Goal: Communication & Community: Answer question/provide support

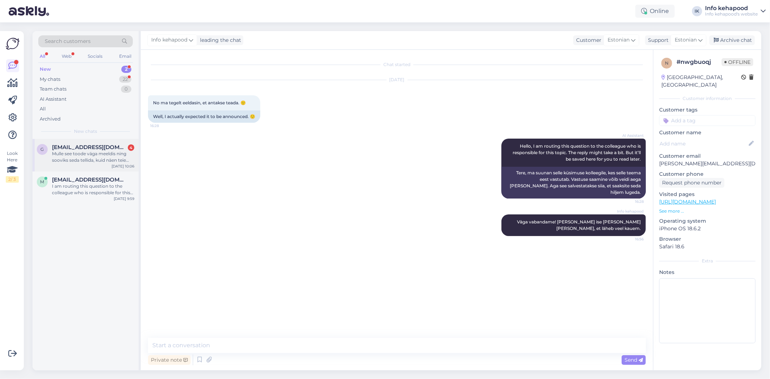
click at [105, 163] on div "G [EMAIL_ADDRESS][DOMAIN_NAME] 4 Mulle see toode väga meeldis ning sooviks seda…" at bounding box center [86, 155] width 106 height 33
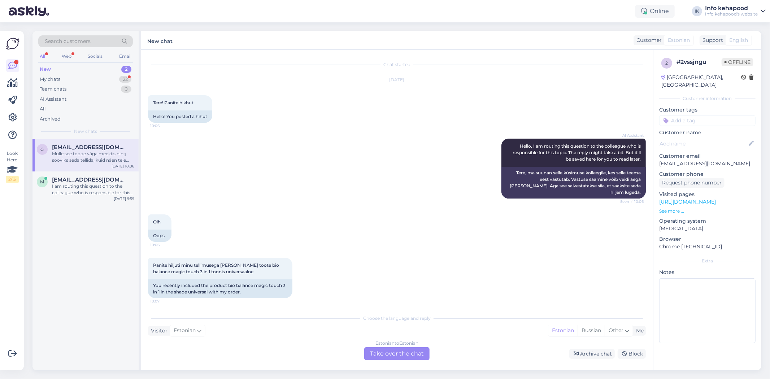
scroll to position [15, 0]
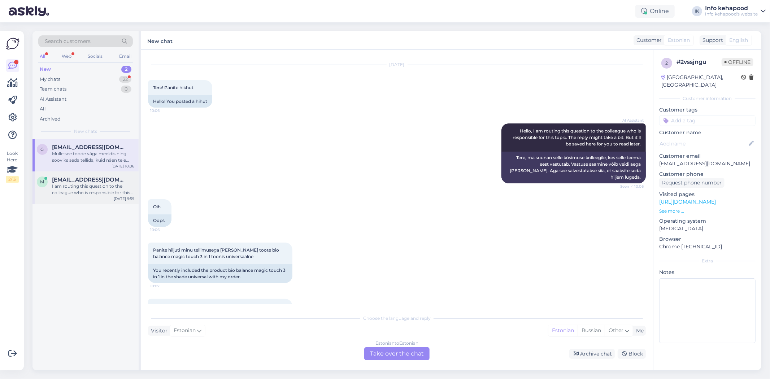
click at [92, 191] on div "I am routing this question to the colleague who is responsible for this topic. …" at bounding box center [93, 189] width 82 height 13
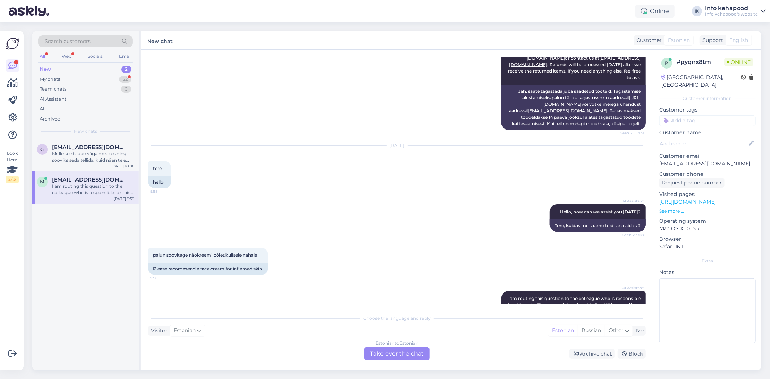
scroll to position [149, 0]
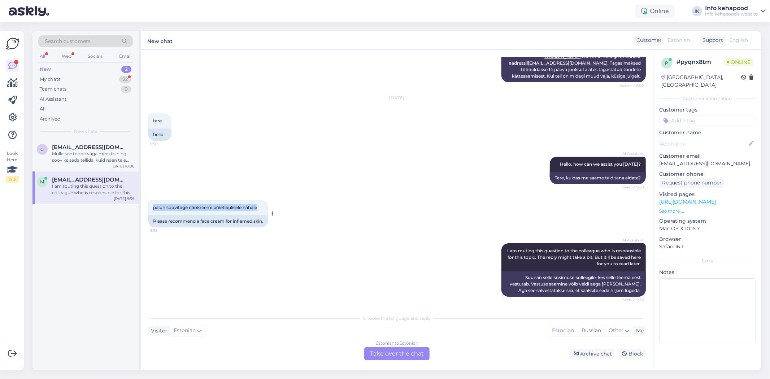
drag, startPoint x: 151, startPoint y: 208, endPoint x: 269, endPoint y: 210, distance: 118.5
click at [268, 210] on div "palun soovitage näokreemi põletikulisele nahale 9:58" at bounding box center [208, 207] width 120 height 15
click at [324, 211] on div "palun soovitage näokreemi põletikulisele nahale 9:58 Please recommend a face cr…" at bounding box center [397, 213] width 498 height 43
click at [65, 149] on span "[EMAIL_ADDRESS][DOMAIN_NAME]" at bounding box center [89, 147] width 75 height 7
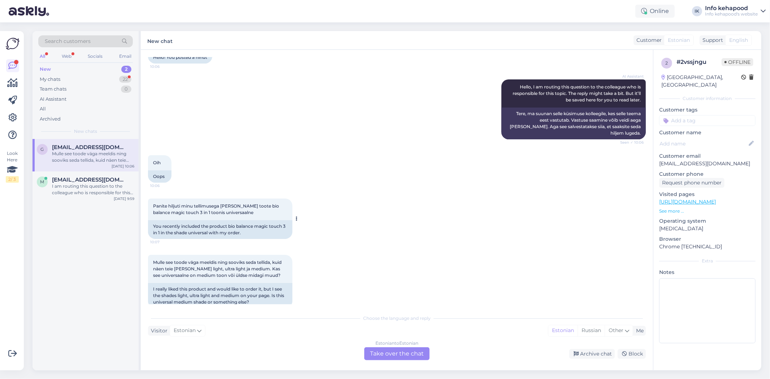
scroll to position [64, 0]
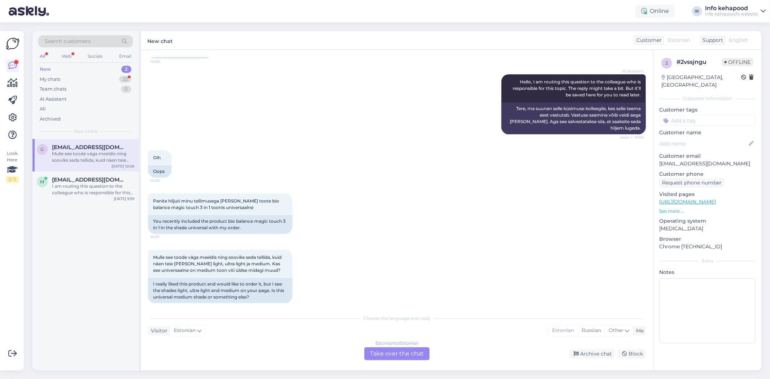
click at [383, 347] on div "Estonian to Estonian Take over the chat" at bounding box center [396, 353] width 65 height 13
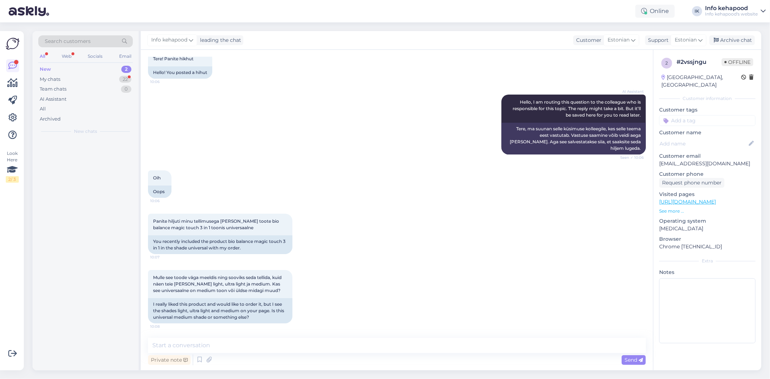
scroll to position [37, 0]
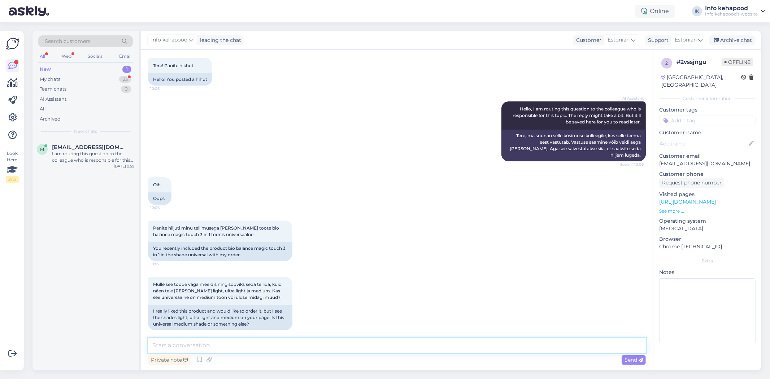
click at [324, 338] on textarea at bounding box center [397, 345] width 498 height 15
click at [170, 346] on textarea "Tere! Testrid on medium tooniga. :)" at bounding box center [397, 345] width 498 height 15
click at [167, 345] on textarea "Tere! Testrid on medium tooniga. :)" at bounding box center [397, 345] width 498 height 15
type textarea "Tere! Väga tore kuulda, et Teile toode meeldis. Testrid on medium tooniga. :)"
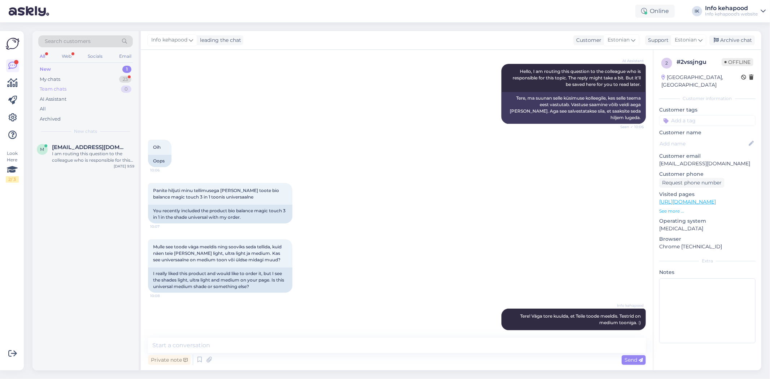
click at [57, 85] on div "Team chats 0" at bounding box center [85, 89] width 95 height 10
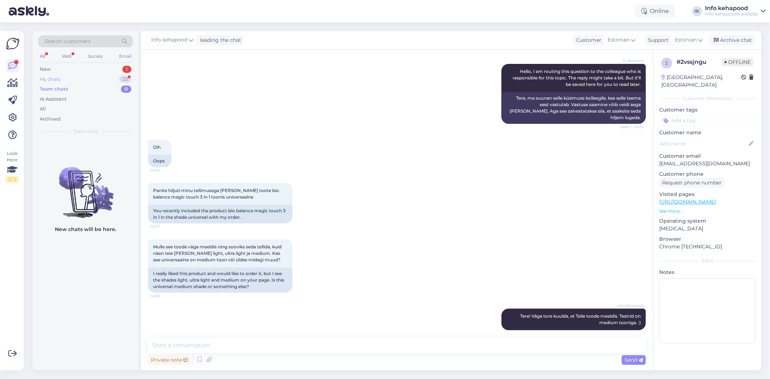
click at [55, 76] on div "My chats" at bounding box center [50, 79] width 21 height 7
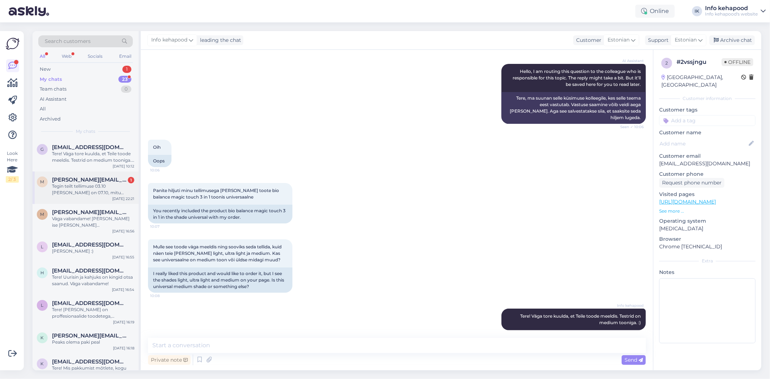
click at [97, 193] on div "Tegin teilt tellimuse 03.10 [PERSON_NAME] on 07.10, mitu tööpäeva mahub sinna s…" at bounding box center [93, 189] width 82 height 13
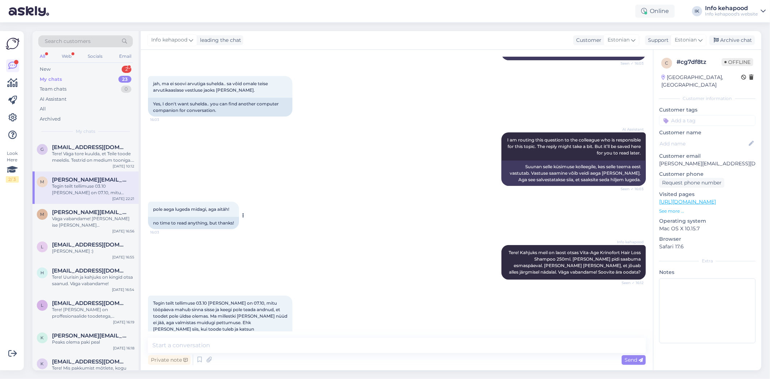
scroll to position [535, 0]
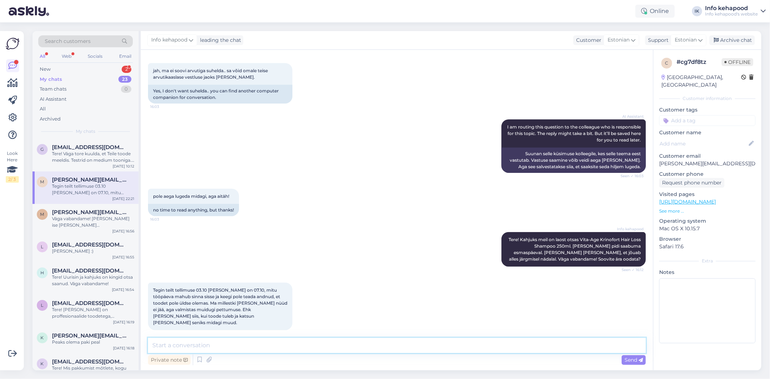
click at [298, 348] on textarea at bounding box center [397, 345] width 498 height 15
click at [272, 338] on textarea at bounding box center [397, 345] width 498 height 15
type textarea "Tere!"
click at [85, 78] on div "My chats 23" at bounding box center [85, 79] width 95 height 10
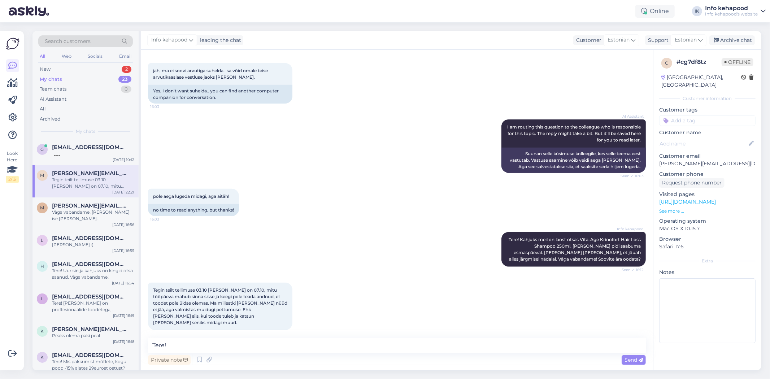
click at [95, 75] on div "My chats 23" at bounding box center [85, 79] width 95 height 10
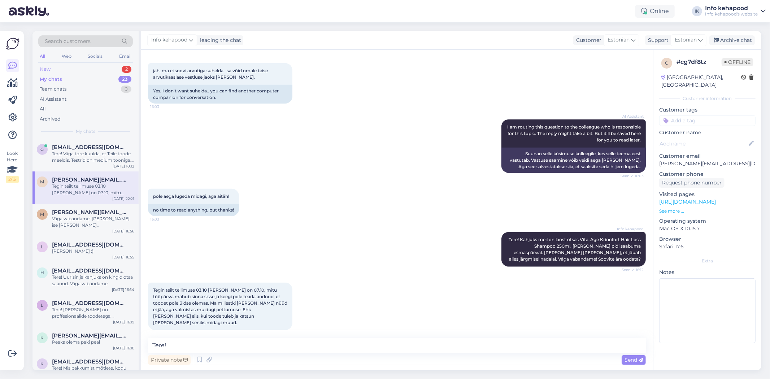
click at [94, 70] on div "New 2" at bounding box center [85, 69] width 95 height 10
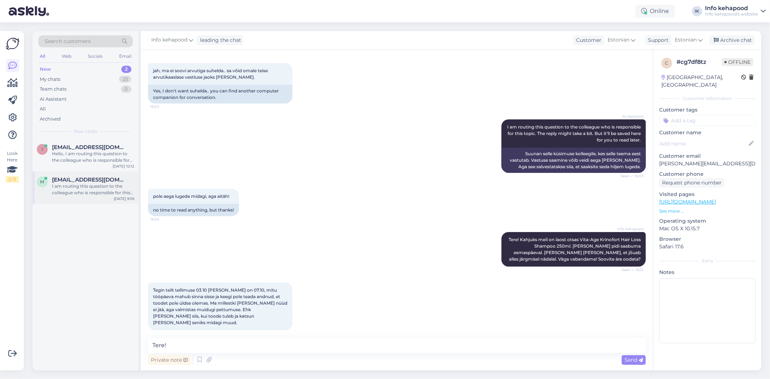
click at [69, 189] on div "I am routing this question to the colleague who is responsible for this topic. …" at bounding box center [93, 189] width 82 height 13
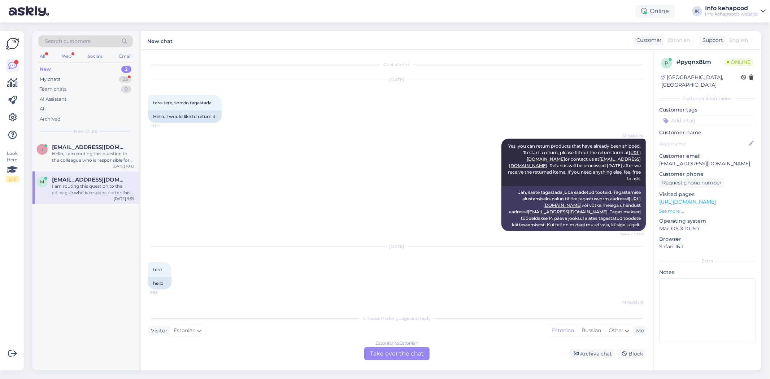
scroll to position [149, 0]
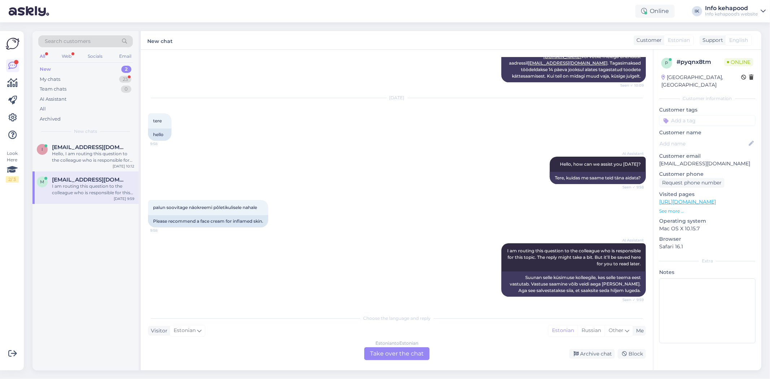
click at [253, 135] on div "[DATE] tere 9:58 hello" at bounding box center [397, 119] width 498 height 59
click at [78, 141] on div "i [EMAIL_ADDRESS][DOMAIN_NAME] Hello, I am routing this question to the colleag…" at bounding box center [86, 155] width 106 height 33
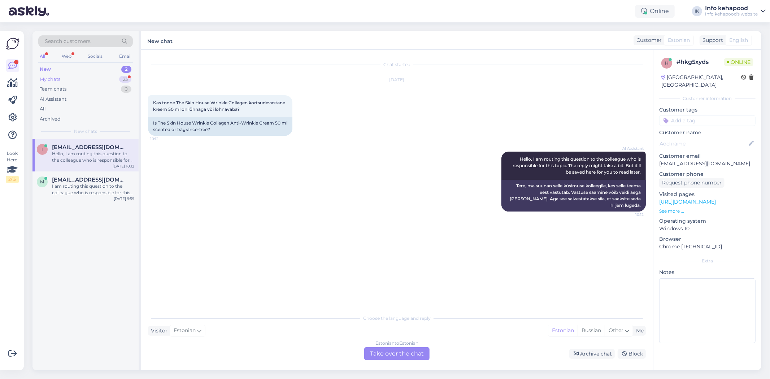
click at [86, 80] on div "My chats 23" at bounding box center [85, 79] width 95 height 10
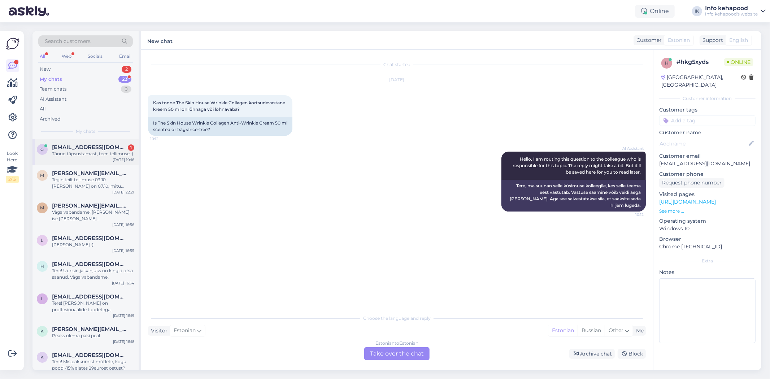
click at [102, 161] on div "G [EMAIL_ADDRESS][DOMAIN_NAME] 1 Tänud täpsustamast, teen tellimuse :) [DATE] 1…" at bounding box center [86, 152] width 106 height 26
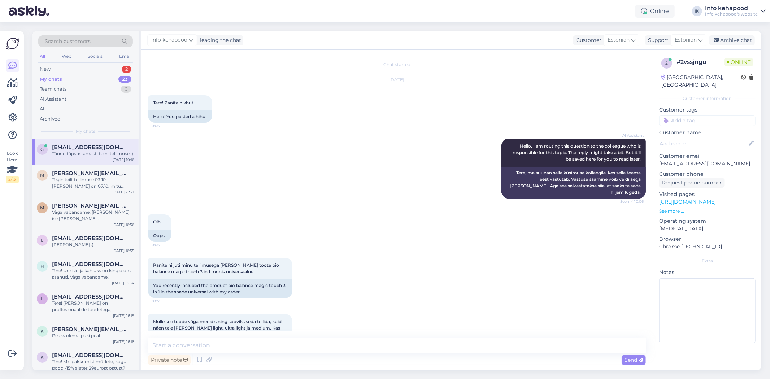
scroll to position [106, 0]
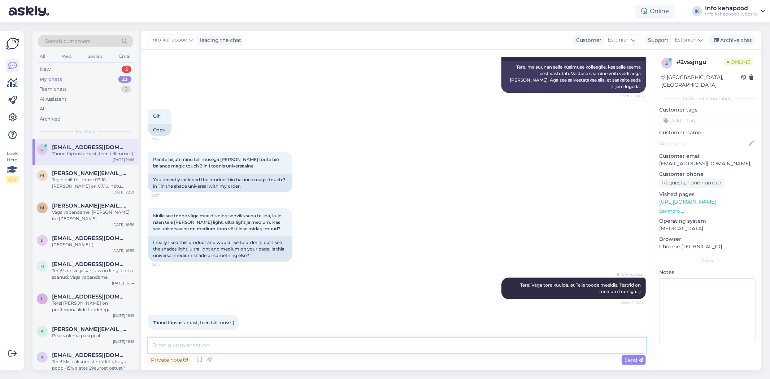
click at [313, 348] on textarea at bounding box center [397, 345] width 498 height 15
type textarea "Väga tore! Aitäh!"
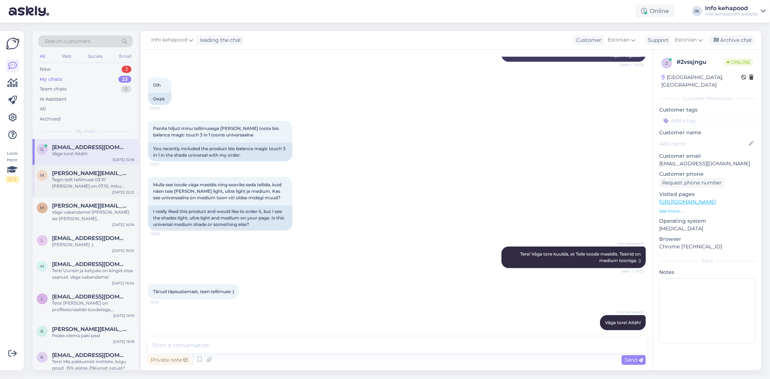
click at [63, 173] on span "[PERSON_NAME][EMAIL_ADDRESS][DOMAIN_NAME]" at bounding box center [89, 173] width 75 height 7
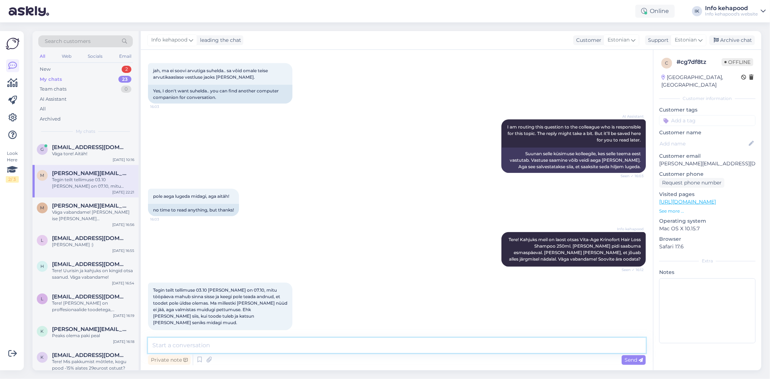
click at [265, 347] on textarea at bounding box center [397, 345] width 498 height 15
click at [452, 349] on textarea "Kahjuks me ei näe kohe, kui kellelgi mõni toode puudu ja peame seda manuaalselt…" at bounding box center [397, 345] width 498 height 15
click at [455, 347] on textarea "Kahjuks me ei näe kohe, kui kellelgi mõni toode puudu ja peame seda manuaalselt…" at bounding box center [397, 345] width 498 height 15
click at [493, 349] on textarea "Kahjuks me ei näe kohe, kui kellelgi mõni toode puudu ja peame seda manuaalselt…" at bounding box center [397, 345] width 498 height 15
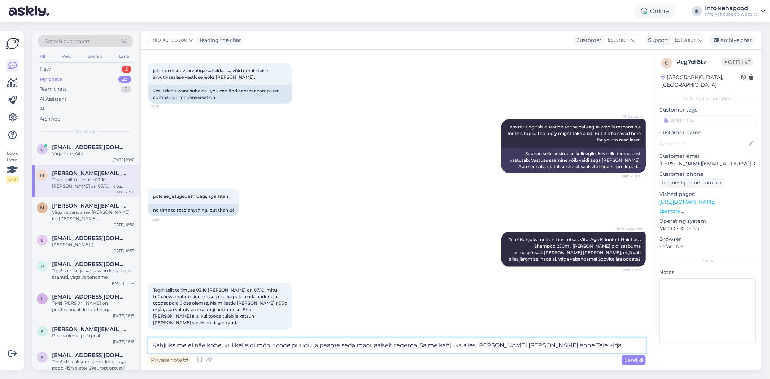
drag, startPoint x: 586, startPoint y: 345, endPoint x: 506, endPoint y: 349, distance: 80.3
click at [506, 349] on textarea "Kahjuks me ei näe kohe, kui kellelgi mõni toode puudu ja peame seda manuaalselt…" at bounding box center [397, 345] width 498 height 15
click at [463, 345] on textarea "Kahjuks me ei näe kohe, kui kellelgi mõni toode puudu ja peame seda manuaalselt…" at bounding box center [397, 345] width 498 height 15
drag, startPoint x: 612, startPoint y: 349, endPoint x: 528, endPoint y: 346, distance: 84.2
click at [529, 346] on textarea "Kahjuks me ei näe kohe, kui kellelgi mõni toode puudu ja peame seda manuaalselt…" at bounding box center [397, 345] width 498 height 15
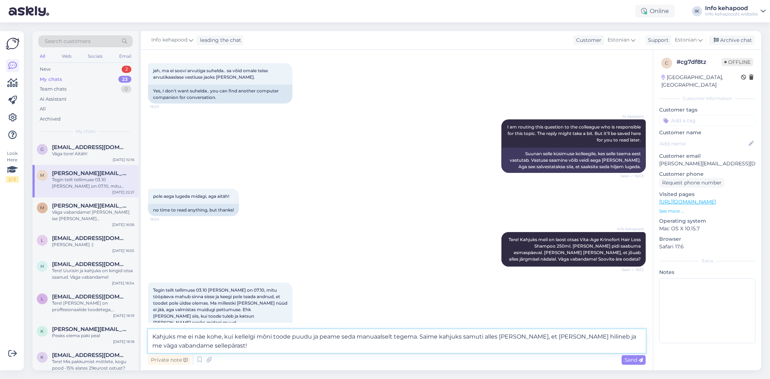
type textarea "Kahjuks me ei näe kohe, kui kellelgi mõni toode puudu ja peame seda manuaalselt…"
click at [102, 66] on div "New 2" at bounding box center [85, 69] width 95 height 10
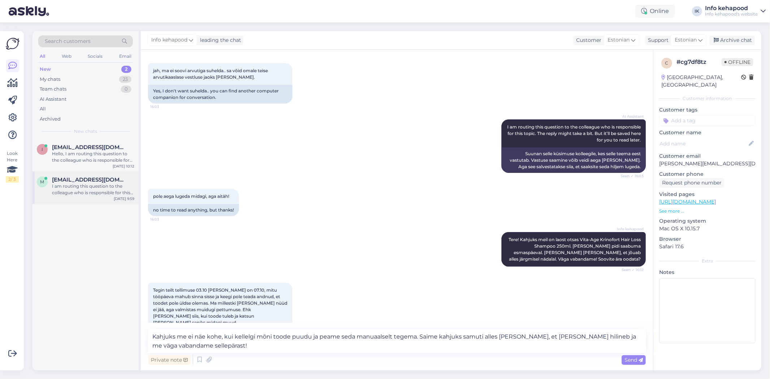
click at [92, 194] on div "I am routing this question to the colleague who is responsible for this topic. …" at bounding box center [93, 189] width 82 height 13
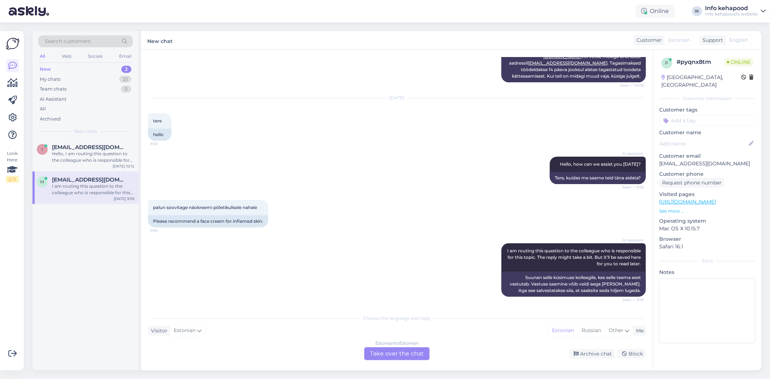
click at [391, 357] on div "Estonian to Estonian Take over the chat" at bounding box center [396, 353] width 65 height 13
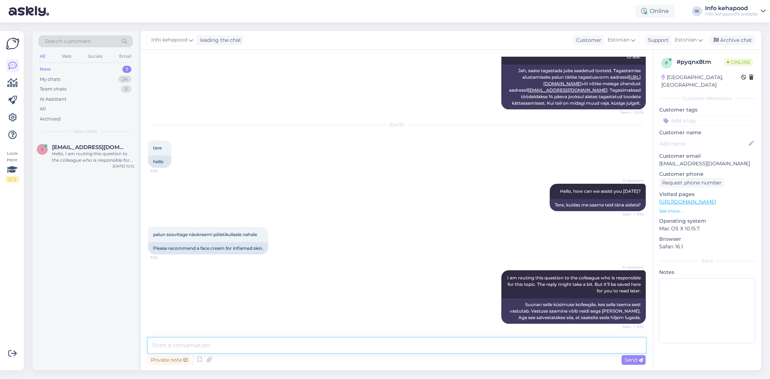
click at [369, 351] on textarea at bounding box center [397, 345] width 498 height 15
click at [354, 343] on textarea at bounding box center [397, 345] width 498 height 15
paste textarea "[URL][DOMAIN_NAME]"
click at [167, 346] on textarea "Tere! [URL][DOMAIN_NAME]" at bounding box center [397, 345] width 498 height 15
click at [314, 343] on textarea "Tere! Võite vaadata neid tooteid [URL][DOMAIN_NAME]" at bounding box center [397, 345] width 498 height 15
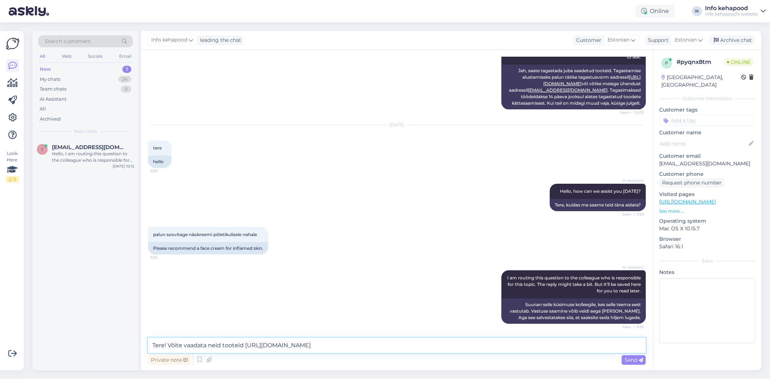
click at [489, 350] on textarea "Tere! Võite vaadata neid tooteid [URL][DOMAIN_NAME]" at bounding box center [397, 345] width 498 height 15
paste textarea "SKIN1004 Madagascar Centella Soothing Cream (75ml) See rahustav näokreem sisald…"
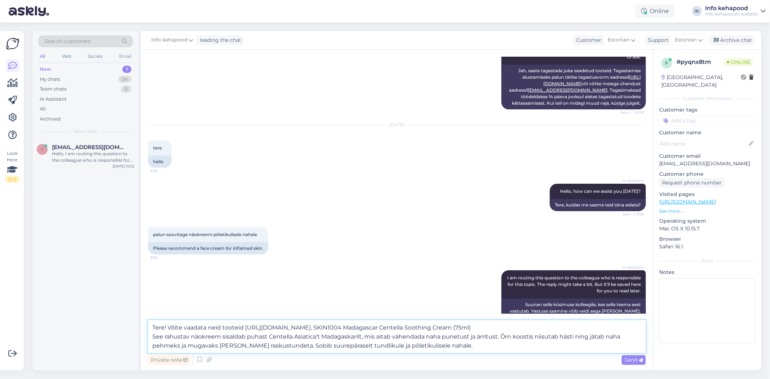
scroll to position [139, 0]
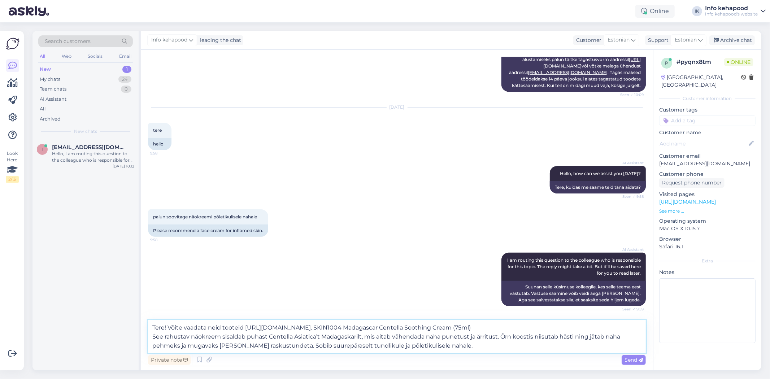
paste textarea "[URL][DOMAIN_NAME]"
paste textarea "VT Cosmetics Cica Cream (50ml) See Cica-kreem on rikastatud Cicaliao™ kompleksi…"
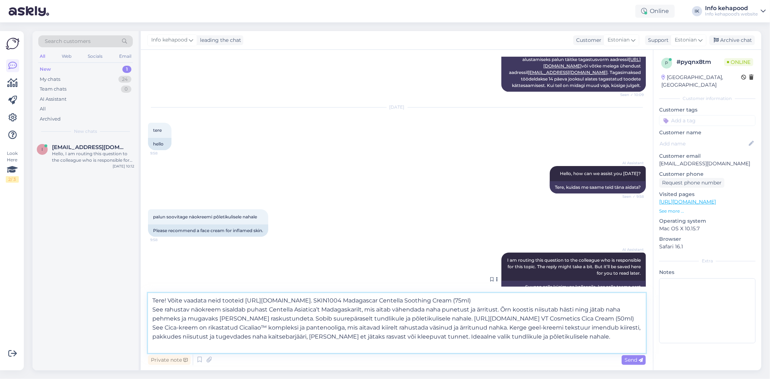
scroll to position [149, 0]
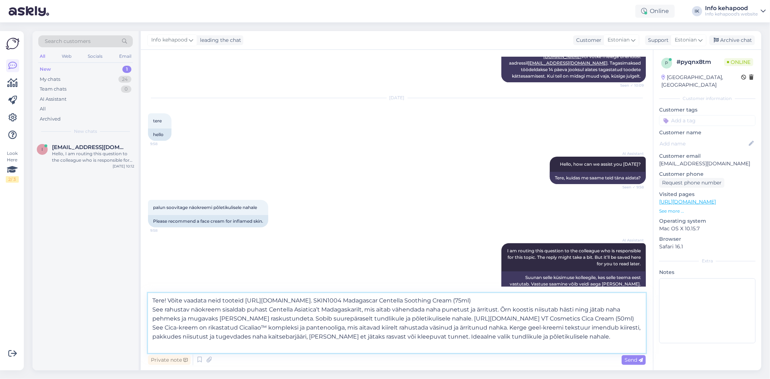
click at [613, 318] on textarea "Tere! Võite vaadata neid tooteid [URL][DOMAIN_NAME]. SKIN1004 Madagascar Centel…" at bounding box center [397, 323] width 498 height 60
click at [616, 319] on textarea "Tere! Võite vaadata neid tooteid [URL][DOMAIN_NAME]. SKIN1004 Madagascar Centel…" at bounding box center [397, 323] width 498 height 60
click at [267, 337] on textarea "Tere! Võite vaadata neid tooteid [URL][DOMAIN_NAME]. SKIN1004 Madagascar Centel…" at bounding box center [397, 323] width 498 height 60
click at [587, 344] on textarea "Tere! Võite vaadata neid tooteid [URL][DOMAIN_NAME]. SKIN1004 Madagascar Centel…" at bounding box center [397, 323] width 498 height 60
click at [243, 298] on textarea "Tere! Võite vaadata neid tooteid [URL][DOMAIN_NAME]. SKIN1004 Madagascar Centel…" at bounding box center [397, 323] width 498 height 60
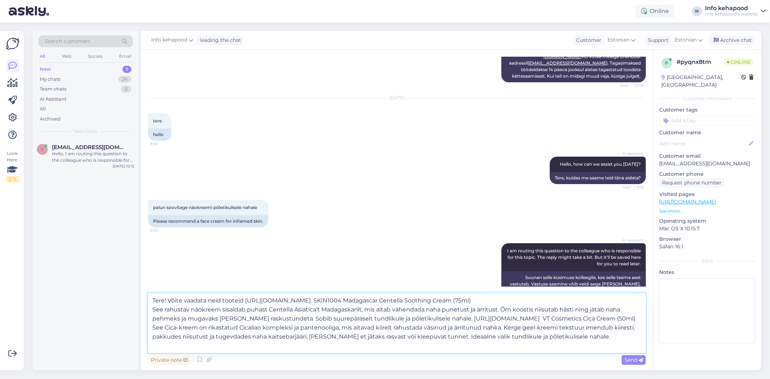
click at [580, 346] on textarea "Tere! Võite vaadata neid tooteid [URL][DOMAIN_NAME]. SKIN1004 Madagascar Centel…" at bounding box center [397, 323] width 498 height 60
drag, startPoint x: 167, startPoint y: 300, endPoint x: 245, endPoint y: 299, distance: 77.7
click at [245, 299] on textarea "Tere! Võite vaadata neid tooteid [URL][DOMAIN_NAME]. SKIN1004 Madagascar Centel…" at bounding box center [397, 323] width 498 height 60
paste textarea "Aitäh küsimuse eest! Põletikulisele ja ärritunud nahale sobivad hästi rahustava…"
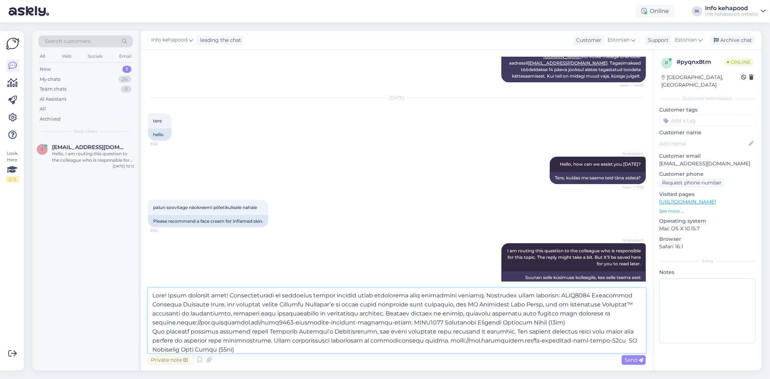
drag, startPoint x: 151, startPoint y: 331, endPoint x: 436, endPoint y: 340, distance: 284.4
click at [436, 340] on textarea at bounding box center [397, 320] width 498 height 65
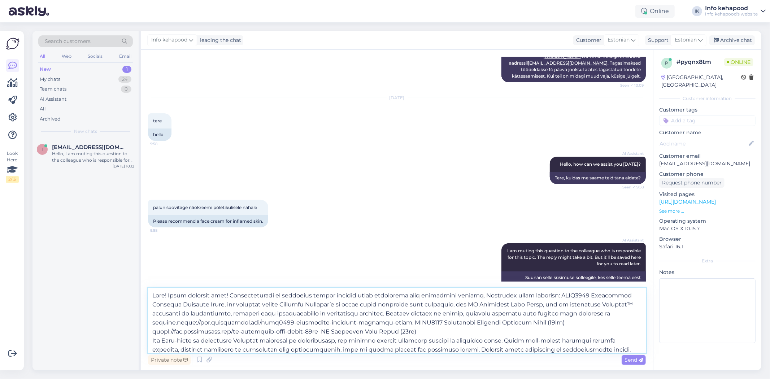
drag, startPoint x: 400, startPoint y: 329, endPoint x: 332, endPoint y: 329, distance: 68.3
click at [332, 329] on textarea at bounding box center [397, 320] width 498 height 65
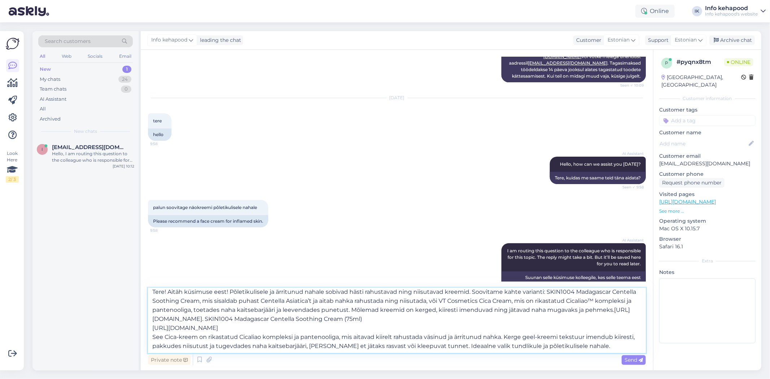
scroll to position [4, 0]
drag, startPoint x: 152, startPoint y: 338, endPoint x: 593, endPoint y: 343, distance: 441.0
click at [593, 343] on textarea "Tere! Aitäh küsimuse eest! Põletikulisele ja ärritunud nahale sobivad hästi rah…" at bounding box center [397, 320] width 498 height 65
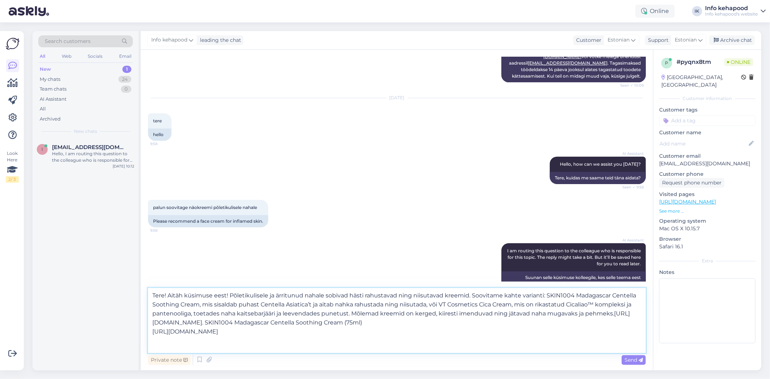
scroll to position [0, 0]
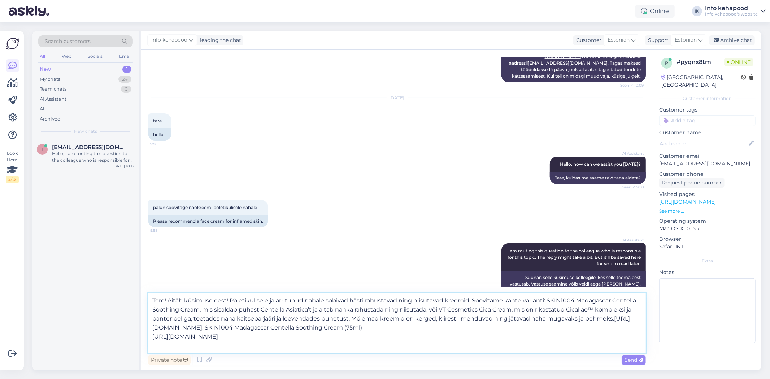
click at [180, 327] on textarea "Tere! Aitäh küsimuse eest! Põletikulisele ja ärritunud nahale sobivad hästi rah…" at bounding box center [397, 323] width 498 height 60
drag, startPoint x: 381, startPoint y: 329, endPoint x: 550, endPoint y: 329, distance: 169.0
click at [550, 329] on textarea "Tere! Aitäh küsimuse eest! Põletikulisele ja ärritunud nahale sobivad hästi rah…" at bounding box center [397, 323] width 498 height 60
click at [152, 338] on textarea "Tere! Aitäh küsimuse eest! Põletikulisele ja ärritunud nahale sobivad hästi rah…" at bounding box center [397, 323] width 498 height 60
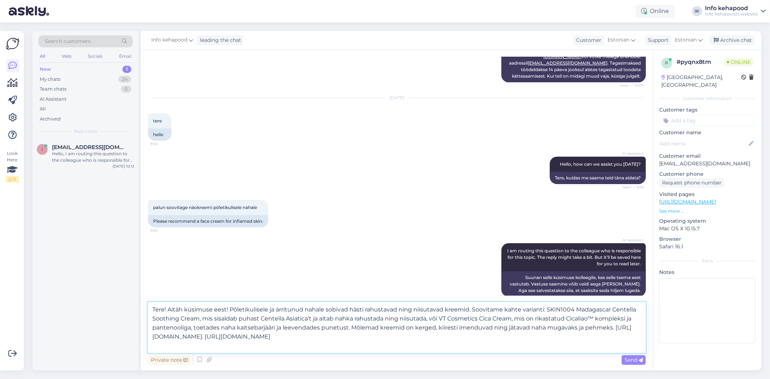
click at [565, 339] on textarea "Tere! Aitäh küsimuse eest! Põletikulisele ja ärritunud nahale sobivad hästi rah…" at bounding box center [397, 327] width 498 height 51
type textarea "Tere! Aitäh küsimuse eest! Põletikulisele ja ärritunud nahale sobivad hästi rah…"
click at [631, 358] on span "Send" at bounding box center [634, 360] width 18 height 7
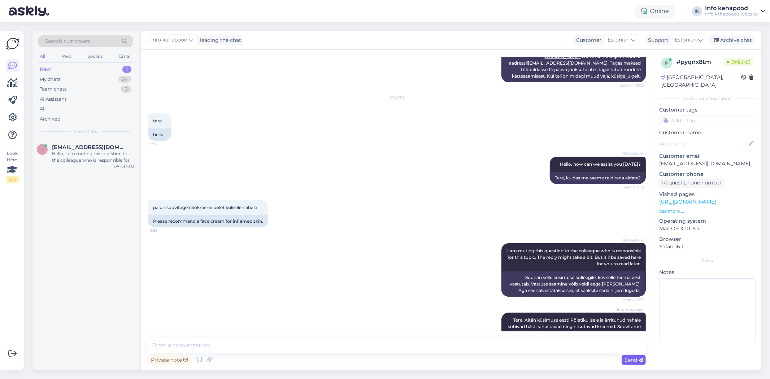
scroll to position [224, 0]
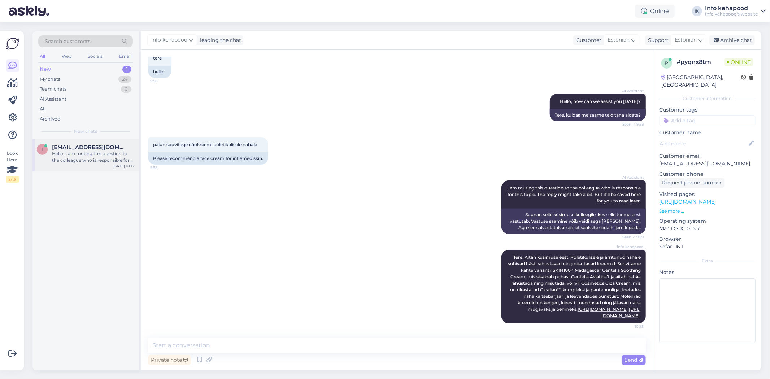
click at [77, 156] on div "Hello, I am routing this question to the colleague who is responsible for this …" at bounding box center [93, 157] width 82 height 13
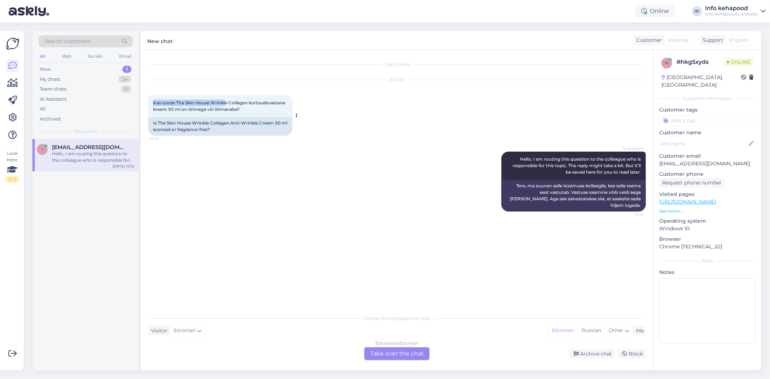
drag, startPoint x: 150, startPoint y: 104, endPoint x: 225, endPoint y: 102, distance: 74.8
click at [225, 102] on div "Kas toode The Skin House Wrinkle Collagen kortsudevastane kreem 50 ml on lõhnag…" at bounding box center [220, 106] width 144 height 22
click at [237, 177] on div "AI Assistant Hello, I am routing this question to the colleague who is responsi…" at bounding box center [397, 182] width 498 height 76
click at [62, 78] on div "My chats 24" at bounding box center [85, 79] width 95 height 10
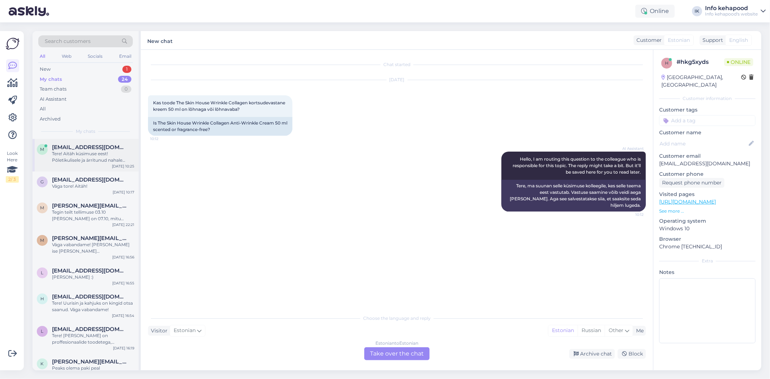
click at [113, 154] on div "Tere! Aitäh küsimuse eest! Põletikulisele ja ärritunud nahale sobivad hästi rah…" at bounding box center [93, 157] width 82 height 13
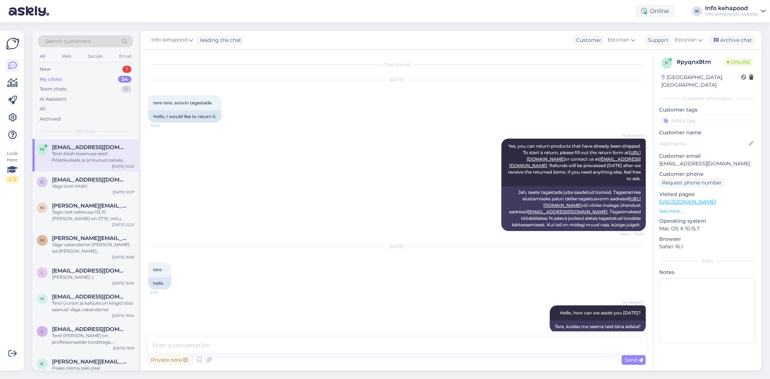
scroll to position [224, 0]
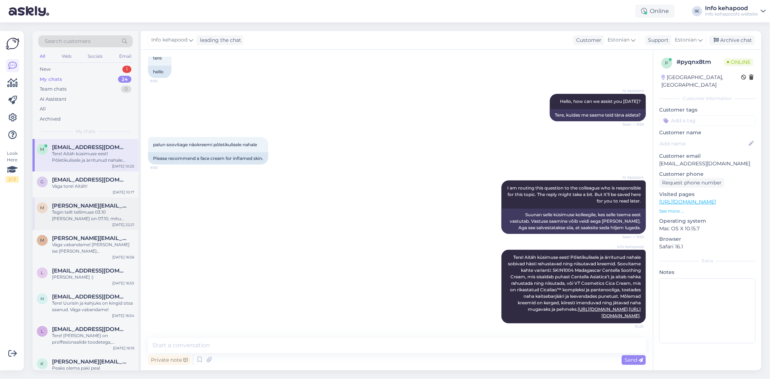
click at [106, 219] on div "Tegin teilt tellimuse 03.10 [PERSON_NAME] on 07.10, mitu tööpäeva mahub sinna s…" at bounding box center [93, 215] width 82 height 13
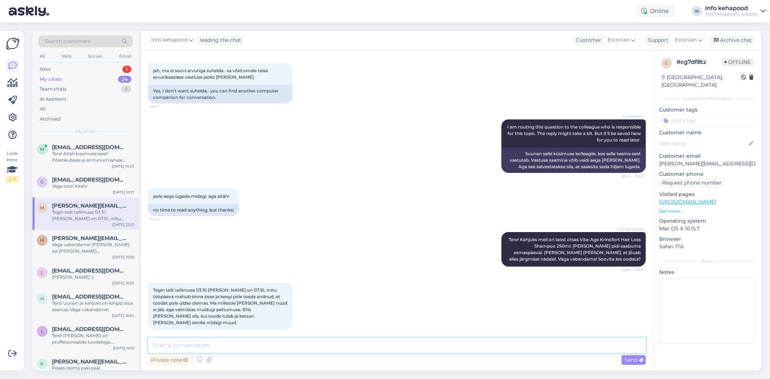
click at [205, 347] on textarea at bounding box center [397, 345] width 498 height 15
paste textarea "Tere! Täname teid tellimuse eest ja vabandame veel kord tekkinud viivituse pära…"
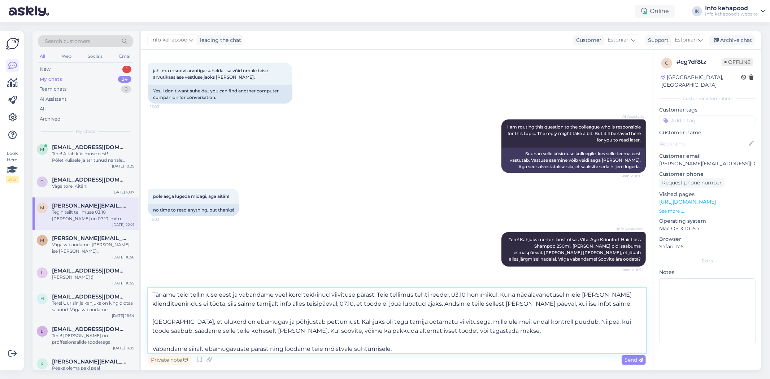
scroll to position [0, 0]
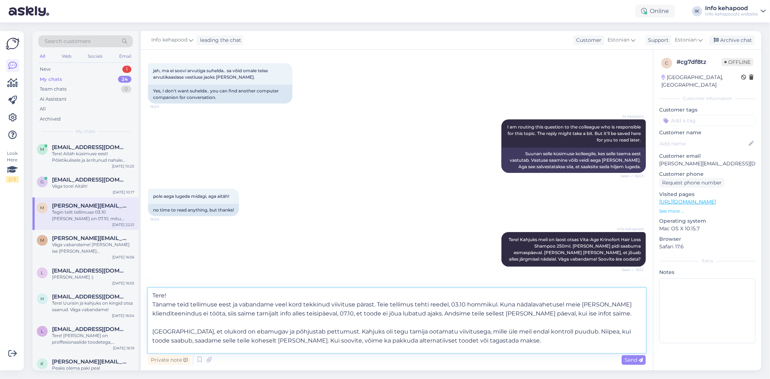
drag, startPoint x: 378, startPoint y: 303, endPoint x: 239, endPoint y: 314, distance: 138.8
click at [239, 314] on textarea "Tere! Täname teid tellimuse eest ja vabandame veel kord tekkinud viivituse pära…" at bounding box center [397, 320] width 498 height 65
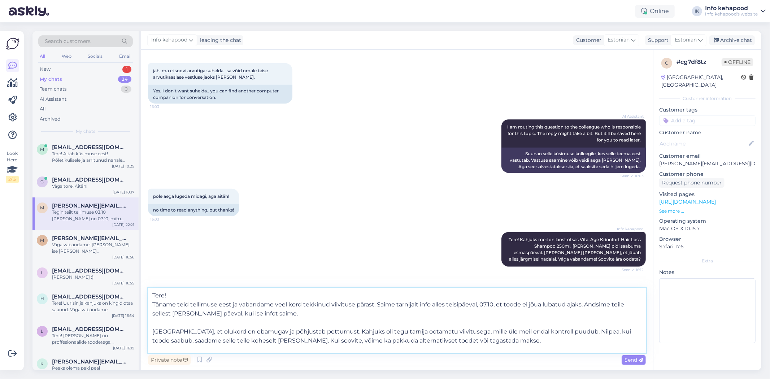
click at [392, 305] on textarea "Tere! Täname teid tellimuse eest ja vabandame veel kord tekkinud viivituse pära…" at bounding box center [397, 320] width 498 height 65
click at [154, 317] on textarea "Tere! Täname teid tellimuse eest ja vabandame veel kord tekkinud viivituse pära…" at bounding box center [397, 320] width 498 height 65
click at [308, 313] on textarea "Tere! Täname teid tellimuse eest ja vabandame veel kord tekkinud viivituse pära…" at bounding box center [397, 320] width 498 height 65
click at [182, 301] on textarea "Tere! Täname teid tellimuse eest ja vabandame veel kord tekkinud viivituse pära…" at bounding box center [397, 320] width 498 height 65
click at [181, 293] on textarea "Tere! Täname teid tellimuse eest ja vabandame veel kord tekkinud viivituse pära…" at bounding box center [397, 320] width 498 height 65
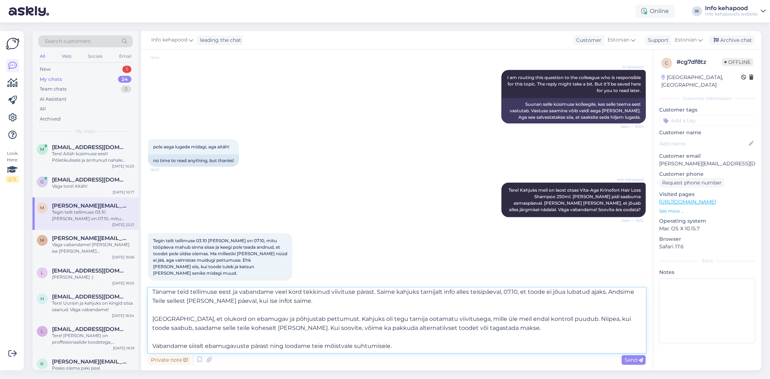
scroll to position [13, 0]
click at [508, 329] on textarea "Tere! Täname teid tellimuse eest ja vabandame veel kord tekkinud viivituse pära…" at bounding box center [397, 320] width 498 height 65
drag, startPoint x: 490, startPoint y: 329, endPoint x: 419, endPoint y: 328, distance: 70.8
click at [419, 328] on textarea "Tere! Täname teid tellimuse eest ja vabandame veel kord tekkinud viivituse pära…" at bounding box center [397, 320] width 498 height 65
click at [529, 325] on textarea "Tere! Täname teid tellimuse eest ja vabandame veel kord tekkinud viivituse pära…" at bounding box center [397, 320] width 498 height 65
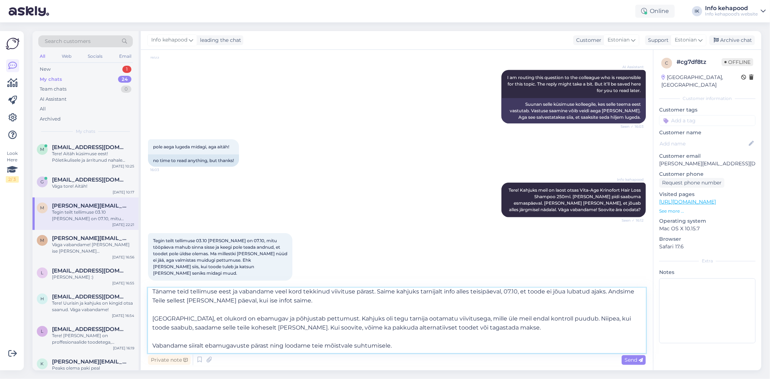
click at [363, 329] on textarea "Tere! Täname teid tellimuse eest ja vabandame veel kord tekkinud viivituse pära…" at bounding box center [397, 320] width 498 height 65
drag, startPoint x: 519, startPoint y: 331, endPoint x: 430, endPoint y: 329, distance: 88.5
click at [430, 329] on textarea "Tere! Täname teid tellimuse eest ja vabandame veel kord tekkinud viivituse pära…" at bounding box center [397, 320] width 498 height 65
click at [314, 349] on textarea "Tere! Täname teid tellimuse eest ja vabandame veel kord tekkinud viivituse pära…" at bounding box center [397, 320] width 498 height 65
type textarea "Tere! Täname teid tellimuse eest ja vabandame veel kord tekkinud viivituse pära…"
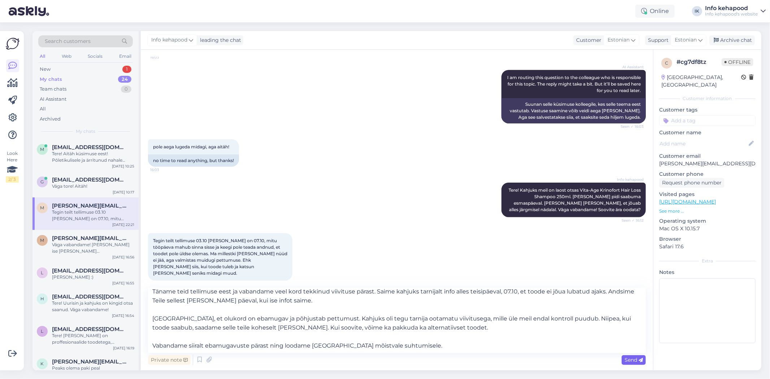
click at [631, 359] on span "Send" at bounding box center [634, 360] width 18 height 7
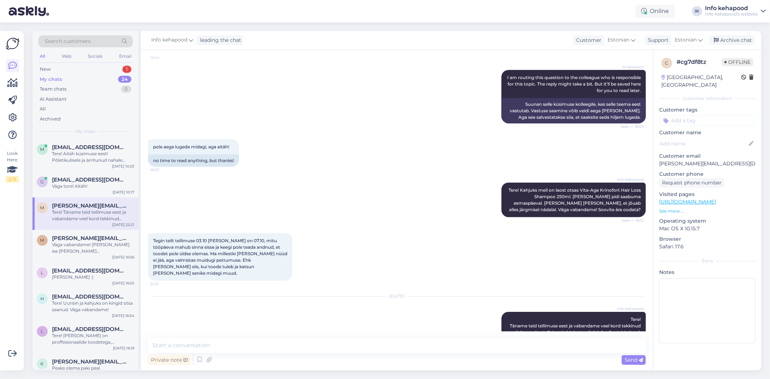
scroll to position [0, 0]
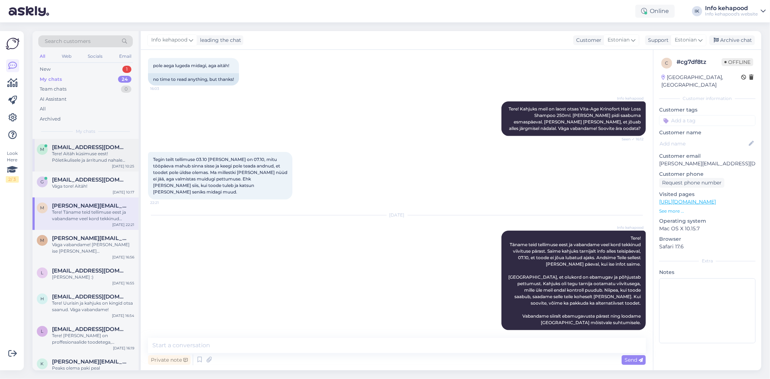
click at [96, 158] on div "Tere! Aitäh küsimuse eest! Põletikulisele ja ärritunud nahale sobivad hästi rah…" at bounding box center [93, 157] width 82 height 13
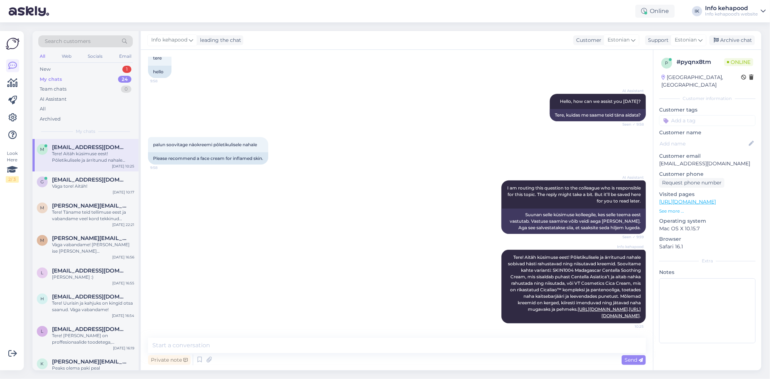
click at [99, 156] on div "Tere! Aitäh küsimuse eest! Põletikulisele ja ärritunud nahale sobivad hästi rah…" at bounding box center [93, 157] width 82 height 13
click at [76, 70] on div "New 1" at bounding box center [85, 69] width 95 height 10
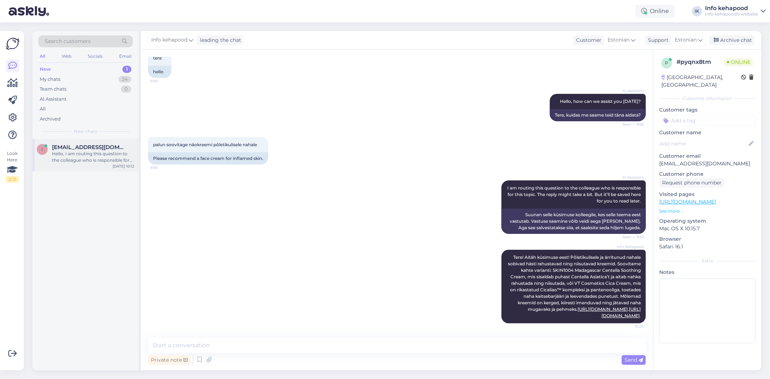
click at [97, 164] on div "i [EMAIL_ADDRESS][DOMAIN_NAME] Hello, I am routing this question to the colleag…" at bounding box center [86, 155] width 106 height 33
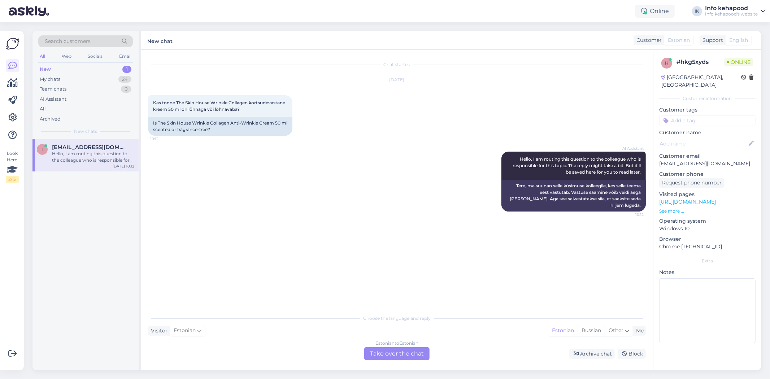
scroll to position [0, 0]
click at [405, 351] on div "Estonian to Estonian Take over the chat" at bounding box center [396, 353] width 65 height 13
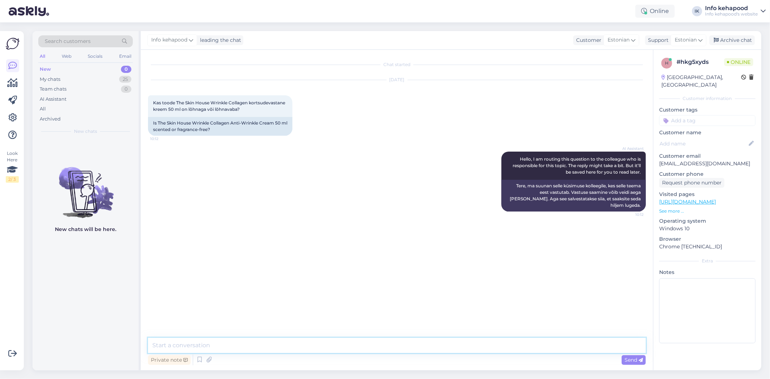
click at [325, 350] on textarea at bounding box center [397, 345] width 498 height 15
paste textarea "õhnavaba ta ei ole, mingi magus/värske lõhn"
click at [230, 344] on textarea "Tere! Aitäh küsimuse eest! õhnavaba ta ei ole, mingi magus/värske lõhn" at bounding box center [397, 345] width 498 height 15
click at [293, 345] on textarea "Tere! Aitäh küsimuse eest! Lõhnavaba ta ei ole, mingi magus/värske lõhn" at bounding box center [397, 345] width 498 height 15
click at [265, 347] on textarea "Tere! Aitäh küsimuse eest! Lõhnavaba ta ei ole, mingi magus/värske lõhn" at bounding box center [397, 345] width 498 height 15
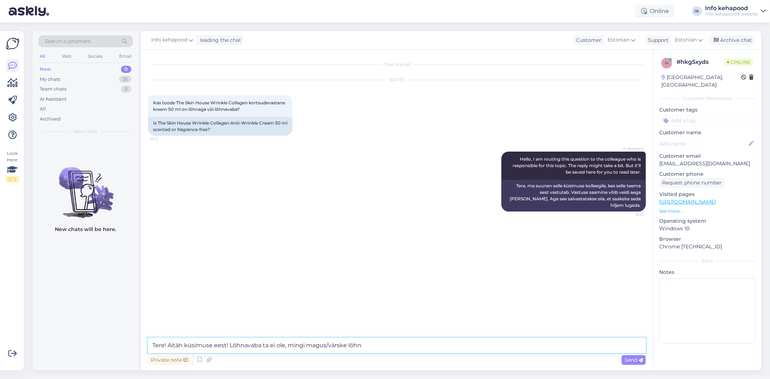
drag, startPoint x: 268, startPoint y: 344, endPoint x: 273, endPoint y: 345, distance: 5.1
click at [269, 344] on textarea "Tere! Aitäh küsimuse eest! Lõhnavaba ta ei ole, mingi magus/värske lõhn" at bounding box center [397, 345] width 498 height 15
click at [346, 343] on textarea "Tere! Aitäh küsimuse eest! Lõhnavaba see toode päris ei ole, mingi magus/värske…" at bounding box center [397, 345] width 498 height 15
click at [402, 350] on textarea "Tere! Aitäh küsimuse eest! Lõhnavaba see toode päris ei ole, magus/värske lõhn" at bounding box center [397, 345] width 498 height 15
type textarea "Tere! Aitäh küsimuse eest! Lõhnavaba see toode päris ei ole, magus/värske lõhn."
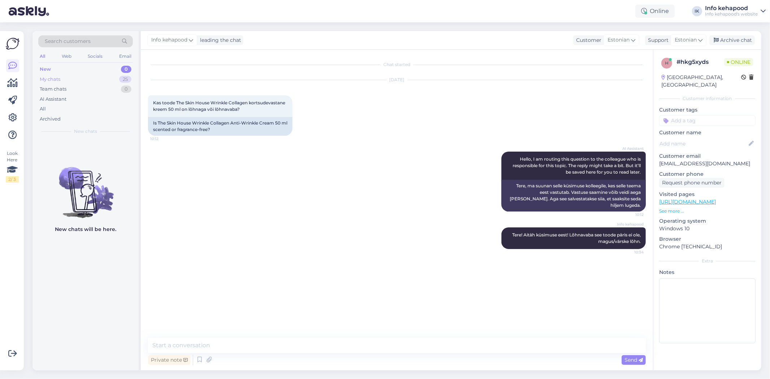
click at [102, 80] on div "My chats 25" at bounding box center [85, 79] width 95 height 10
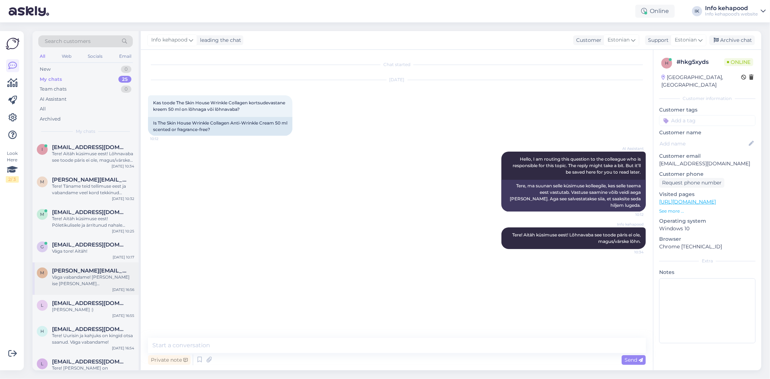
click at [104, 276] on div "Väga vabandame! [PERSON_NAME] ise [PERSON_NAME] [PERSON_NAME], et läheb veel ka…" at bounding box center [93, 280] width 82 height 13
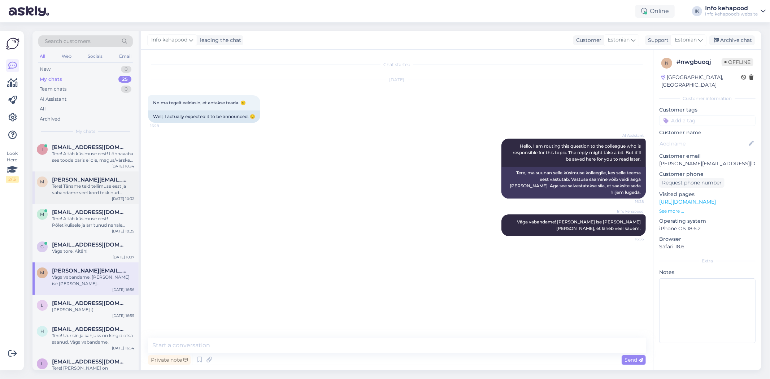
click at [76, 181] on span "[PERSON_NAME][EMAIL_ADDRESS][DOMAIN_NAME]" at bounding box center [89, 180] width 75 height 7
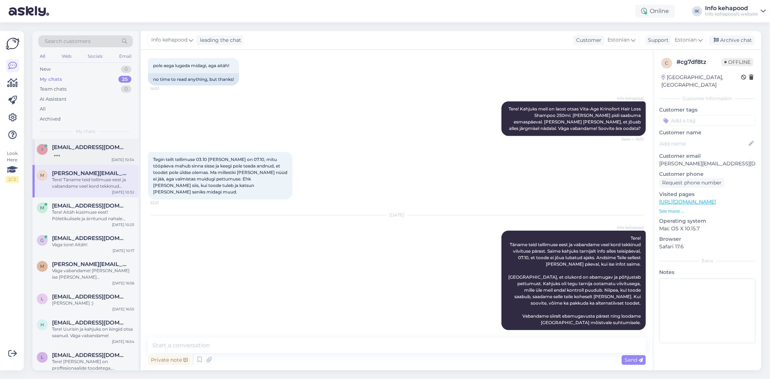
click at [83, 143] on div "i [EMAIL_ADDRESS][DOMAIN_NAME] [DATE] 10:34" at bounding box center [86, 152] width 106 height 26
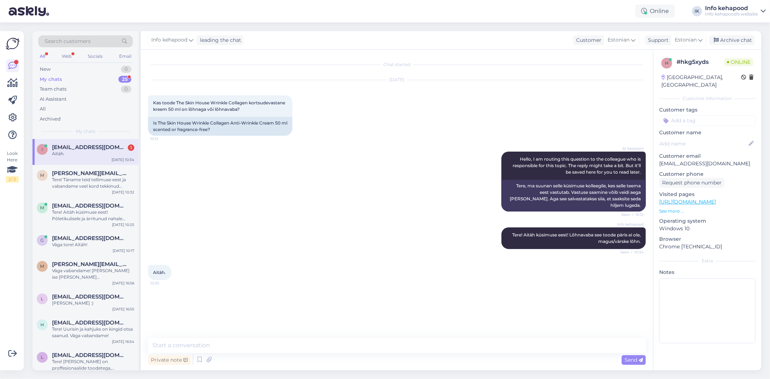
click at [98, 80] on div "My chats 25" at bounding box center [85, 79] width 95 height 10
click at [59, 55] on div "All Web Socials Email" at bounding box center [85, 57] width 95 height 11
click at [66, 54] on div "Web" at bounding box center [66, 56] width 13 height 9
click at [43, 59] on div "All" at bounding box center [42, 56] width 8 height 9
click at [81, 225] on div "m [PERSON_NAME][EMAIL_ADDRESS][DOMAIN_NAME] Tere! Aitäh küsimuse eest! Põletiku…" at bounding box center [86, 214] width 106 height 33
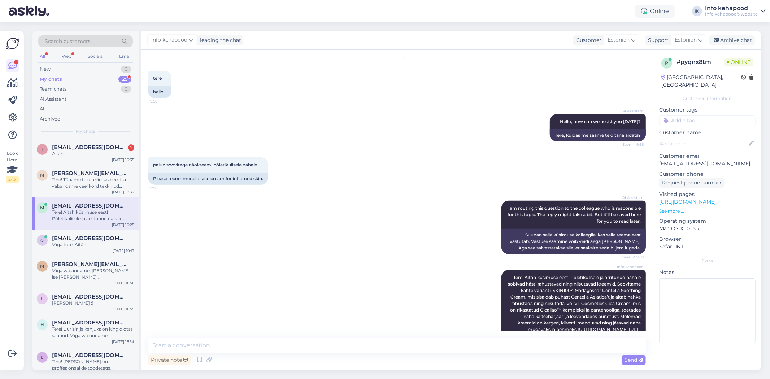
scroll to position [224, 0]
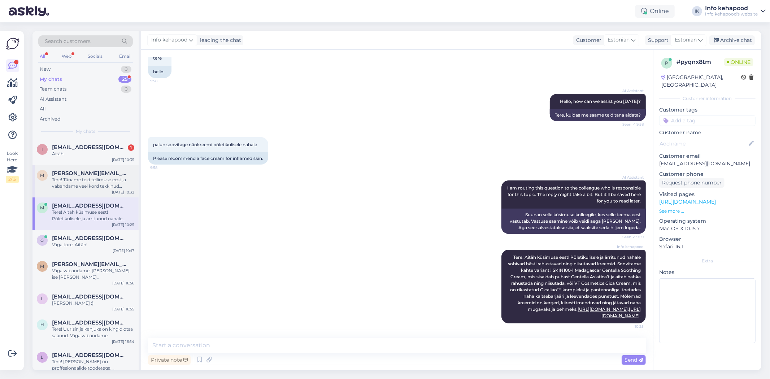
click at [86, 183] on div "Tere! Täname teid tellimuse eest ja vabandame veel kord tekkinud viivituse pära…" at bounding box center [93, 183] width 82 height 13
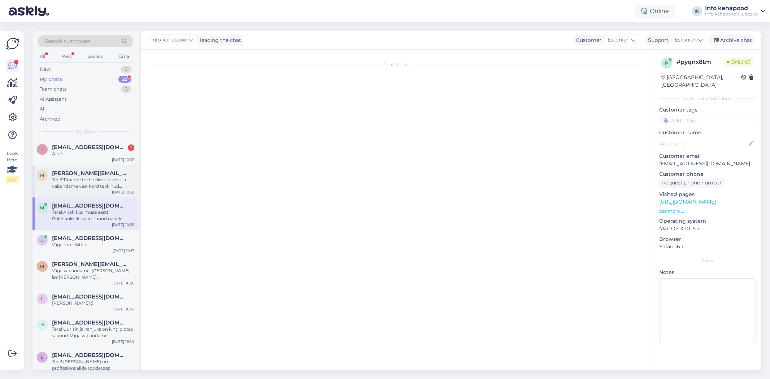
scroll to position [666, 0]
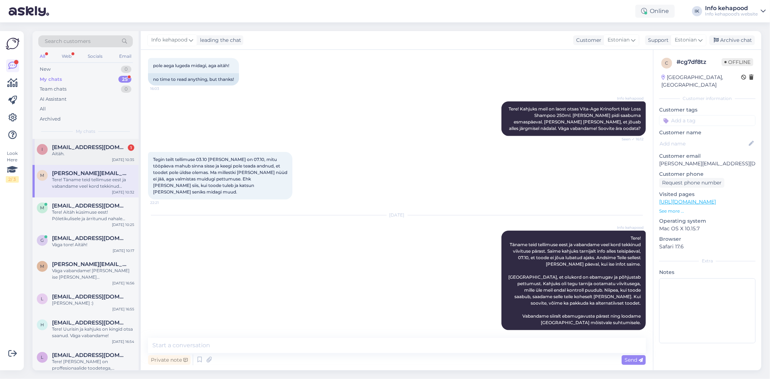
click at [92, 156] on div "Aitäh." at bounding box center [93, 154] width 82 height 7
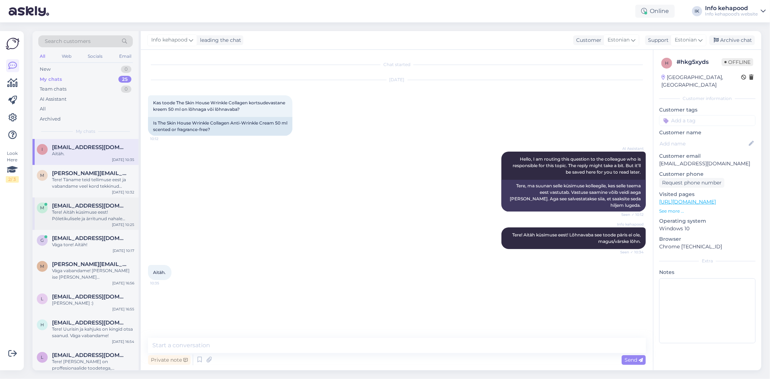
click at [66, 211] on div "Tere! Aitäh küsimuse eest! Põletikulisele ja ärritunud nahale sobivad hästi rah…" at bounding box center [93, 215] width 82 height 13
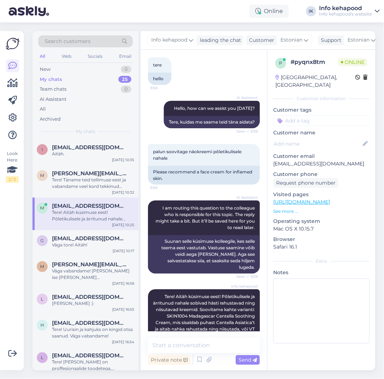
scroll to position [257, 0]
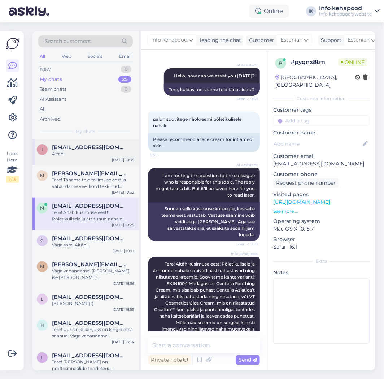
click at [89, 148] on span "[EMAIL_ADDRESS][DOMAIN_NAME]" at bounding box center [89, 147] width 75 height 7
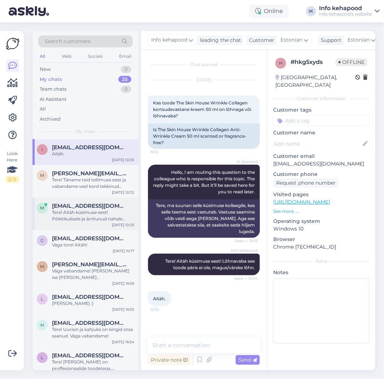
click at [92, 210] on div "Tere! Aitäh küsimuse eest! Põletikulisele ja ärritunud nahale sobivad hästi rah…" at bounding box center [93, 215] width 82 height 13
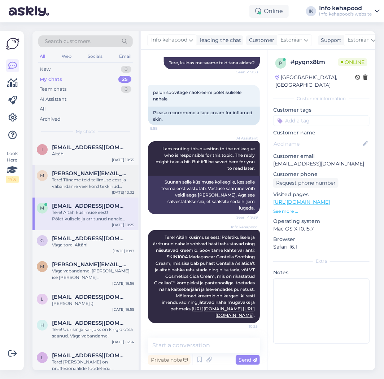
click at [95, 187] on div "Tere! Täname teid tellimuse eest ja vabandame veel kord tekkinud viivituse pära…" at bounding box center [93, 183] width 82 height 13
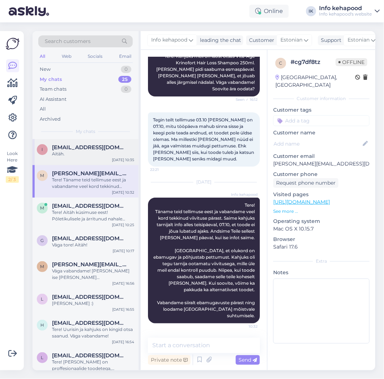
click at [98, 155] on div "Aitäh." at bounding box center [93, 154] width 82 height 7
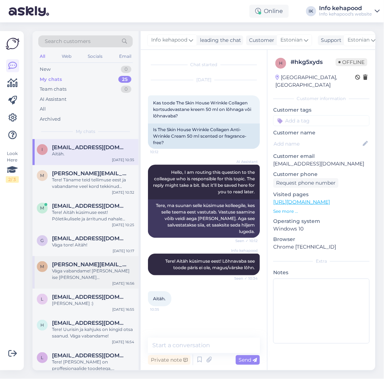
click at [99, 283] on div "m [PERSON_NAME][EMAIL_ADDRESS][DOMAIN_NAME] Väga vabandame! [PERSON_NAME] ise […" at bounding box center [86, 272] width 106 height 33
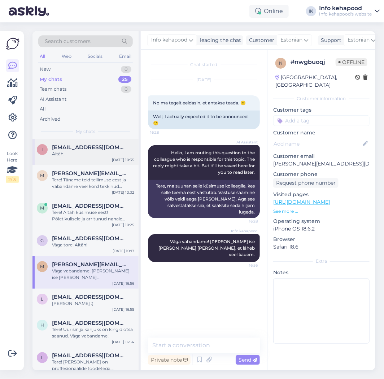
click at [111, 139] on div "i [EMAIL_ADDRESS][DOMAIN_NAME] Aitäh. [DATE] 10:35" at bounding box center [86, 152] width 106 height 26
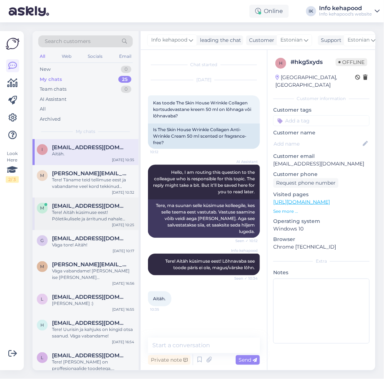
click at [85, 219] on div "Tere! Aitäh küsimuse eest! Põletikulisele ja ärritunud nahale sobivad hästi rah…" at bounding box center [93, 215] width 82 height 13
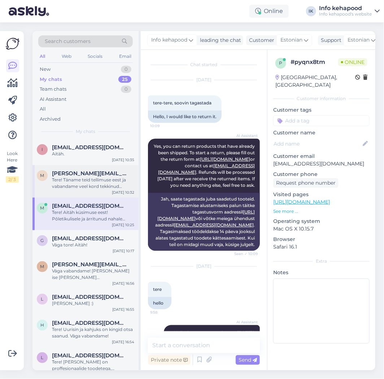
scroll to position [316, 0]
